Goal: Find contact information: Find contact information

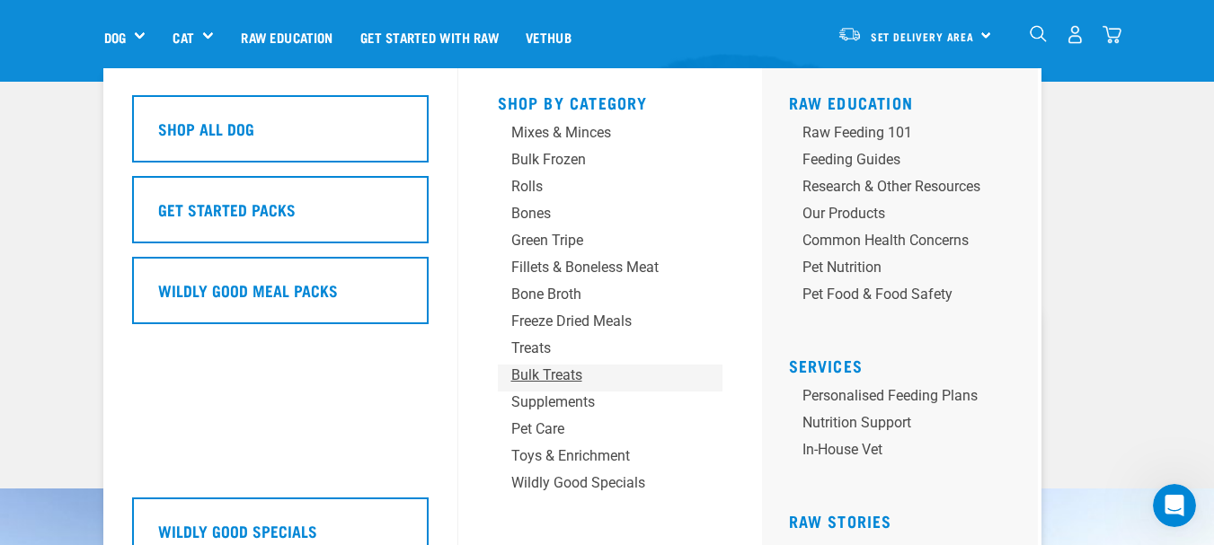
scroll to position [180, 0]
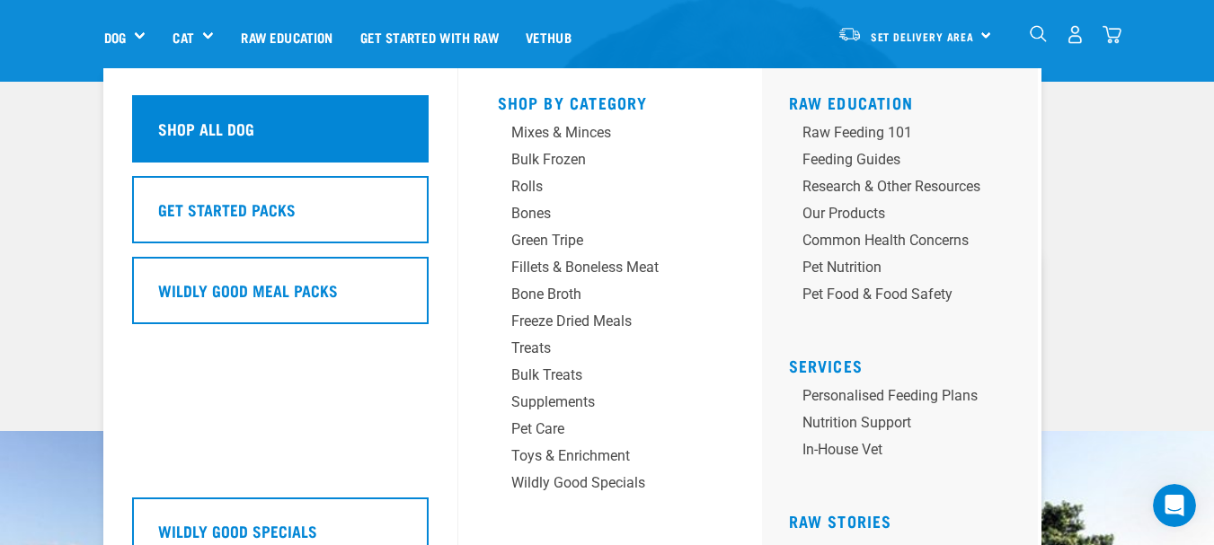
click at [251, 136] on h5 "Shop All Dog" at bounding box center [206, 128] width 96 height 23
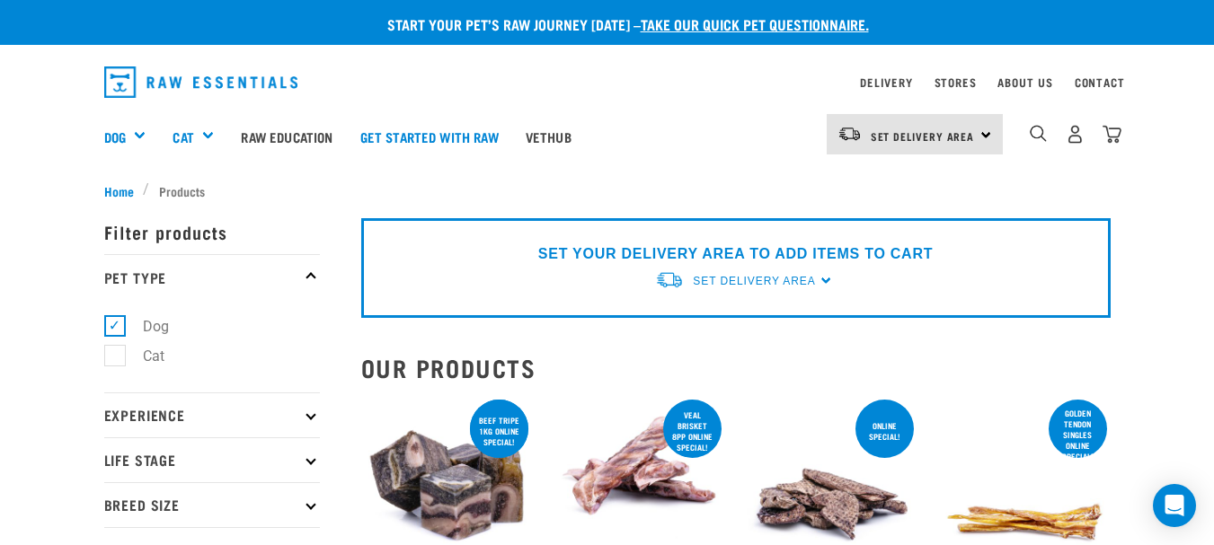
click at [1039, 140] on img "dropdown navigation" at bounding box center [1038, 133] width 17 height 17
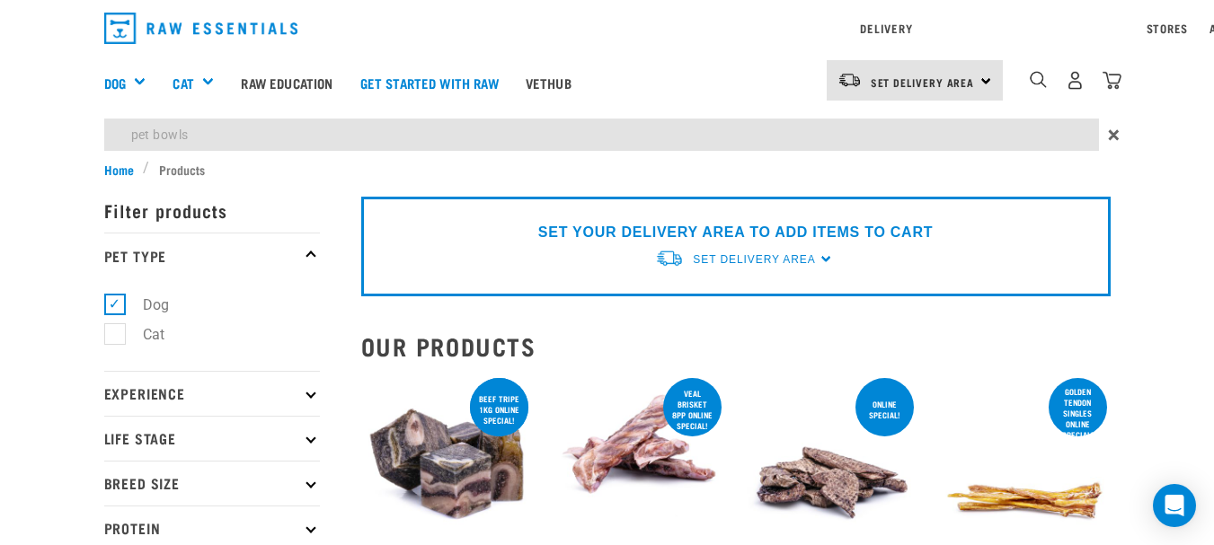
type input "pet bowls"
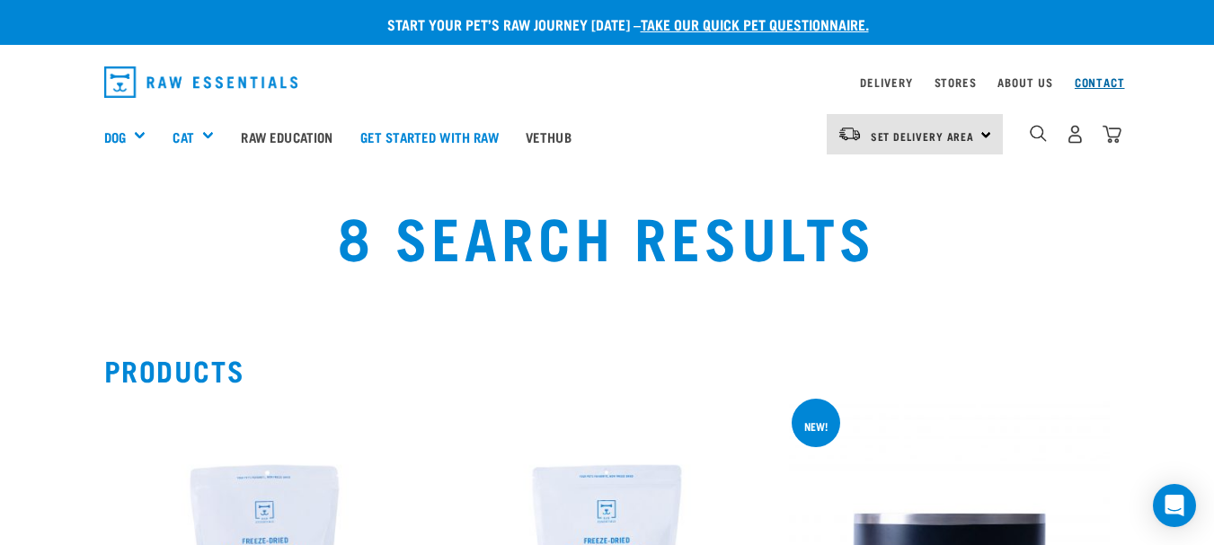
click at [1092, 80] on link "Contact" at bounding box center [1099, 82] width 50 height 6
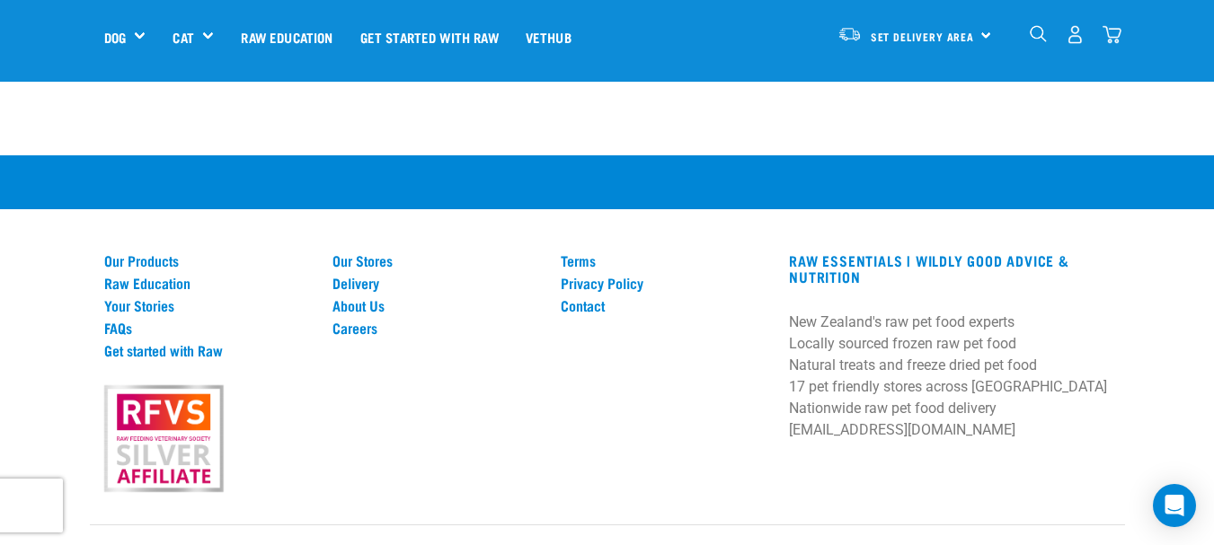
scroll to position [1277, 0]
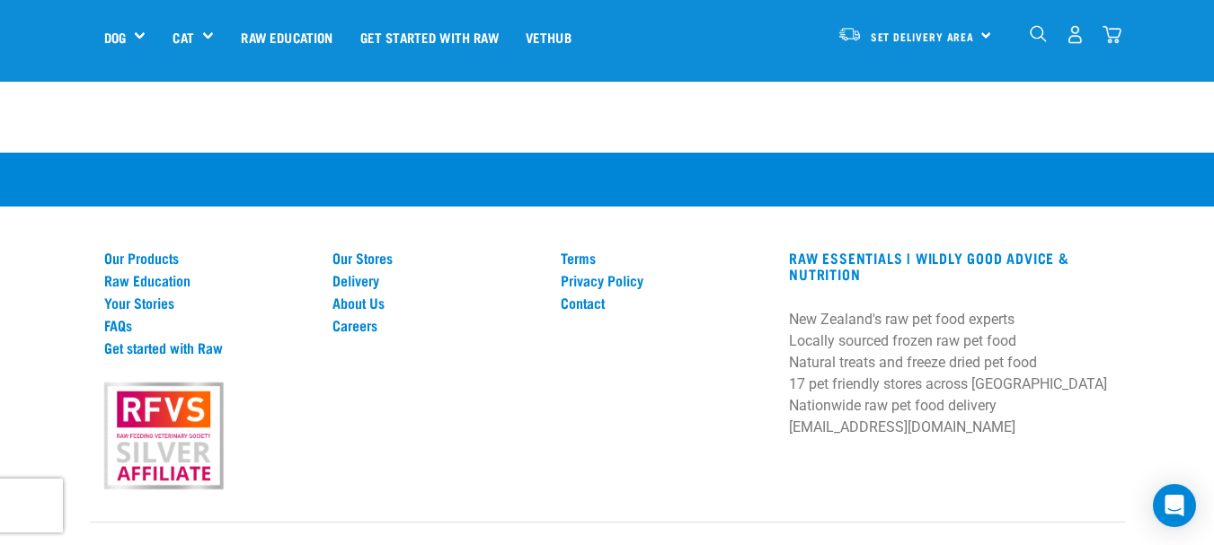
drag, startPoint x: 161, startPoint y: 512, endPoint x: 282, endPoint y: 517, distance: 121.4
copy em "Raw Essentials Limited"
click at [579, 295] on link "Contact" at bounding box center [664, 303] width 207 height 16
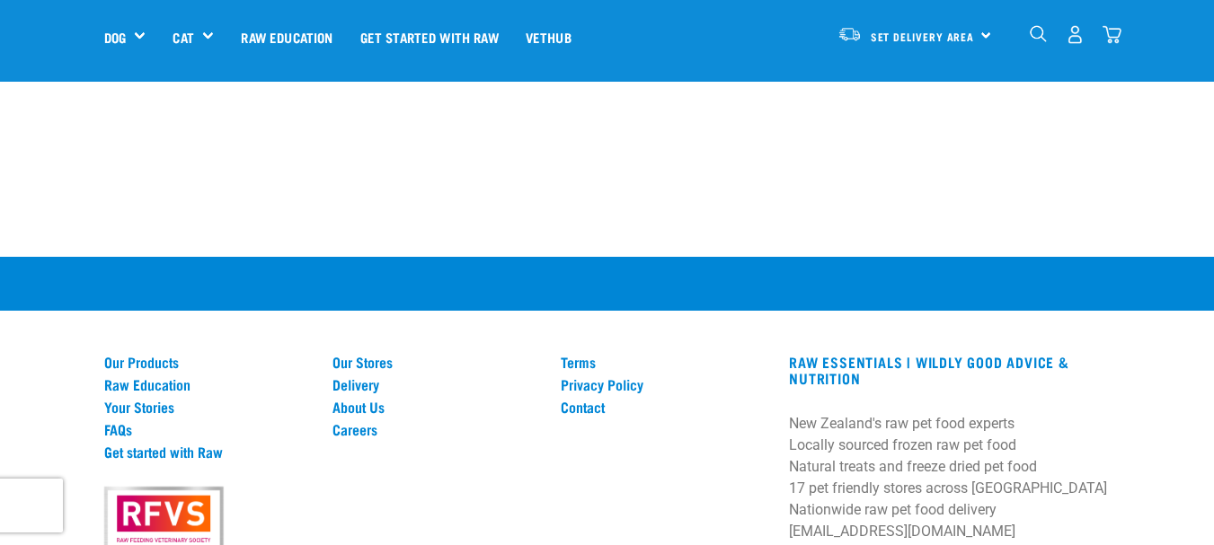
scroll to position [1277, 0]
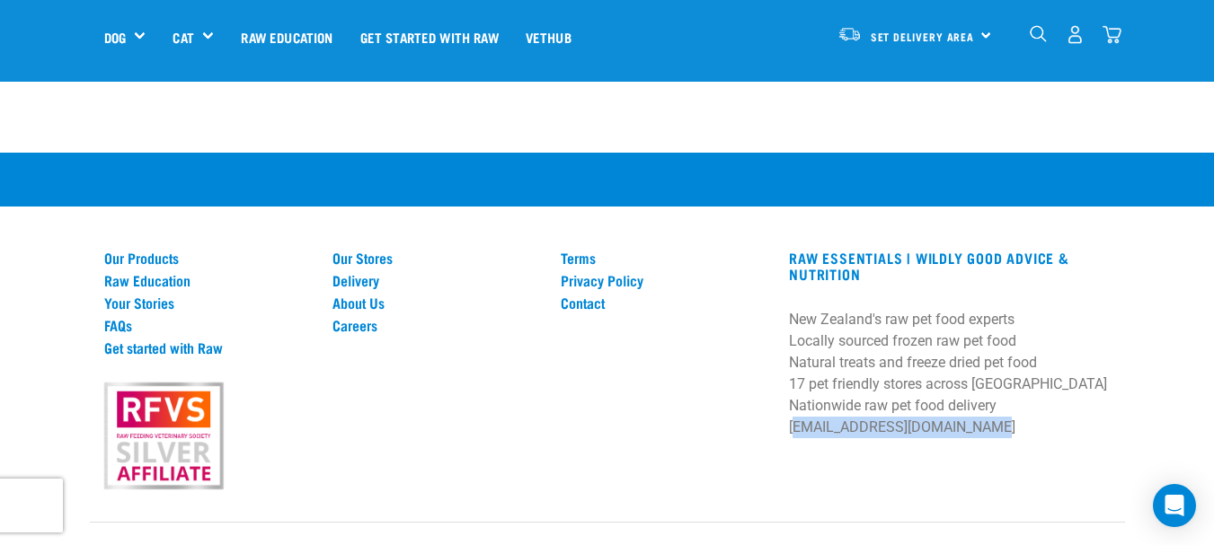
drag, startPoint x: 977, startPoint y: 384, endPoint x: 785, endPoint y: 385, distance: 191.4
click at [785, 385] on div "RAW ESSENTIALS | Wildly Good Advice & Nutrition New Zealand's raw pet food expe…" at bounding box center [949, 350] width 342 height 200
copy p "[EMAIL_ADDRESS][DOMAIN_NAME]"
click at [363, 295] on link "About Us" at bounding box center [435, 303] width 207 height 16
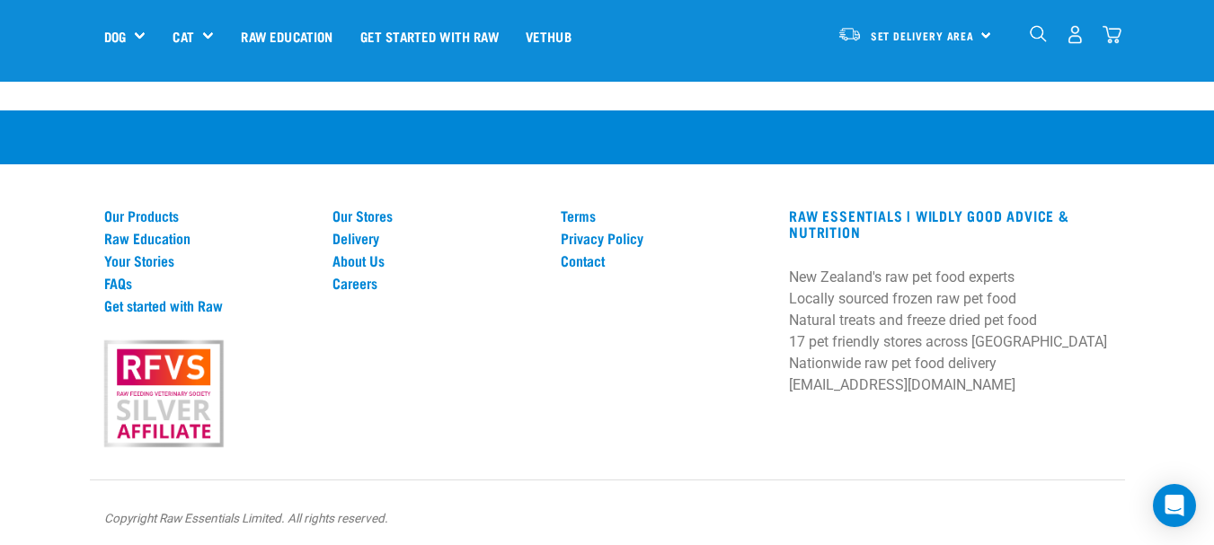
scroll to position [2719, 0]
